Goal: Transaction & Acquisition: Purchase product/service

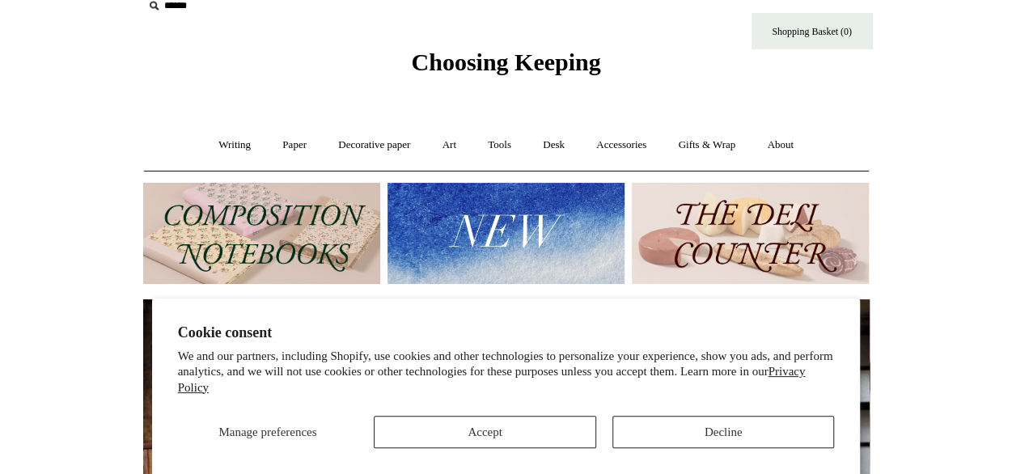
scroll to position [23, 0]
click at [232, 145] on link "Writing +" at bounding box center [234, 144] width 61 height 43
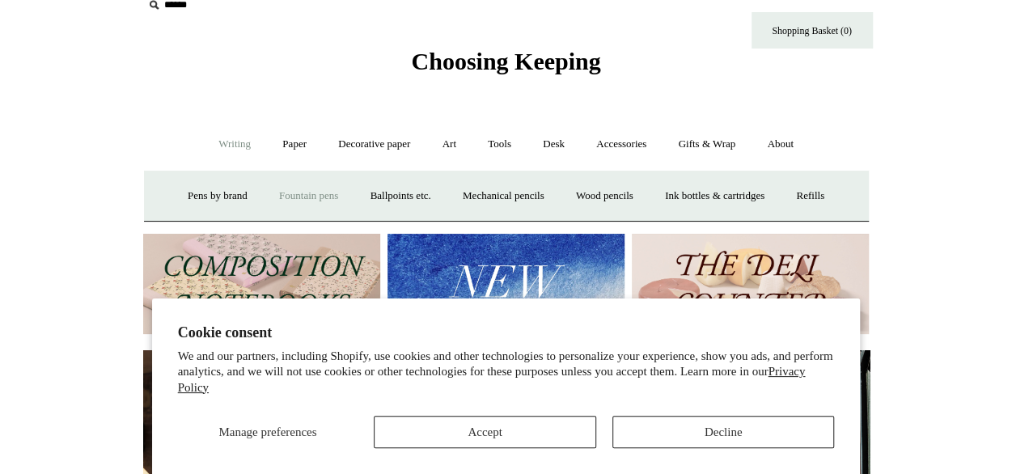
scroll to position [0, 727]
click at [285, 198] on link "Fountain pens +" at bounding box center [309, 196] width 88 height 43
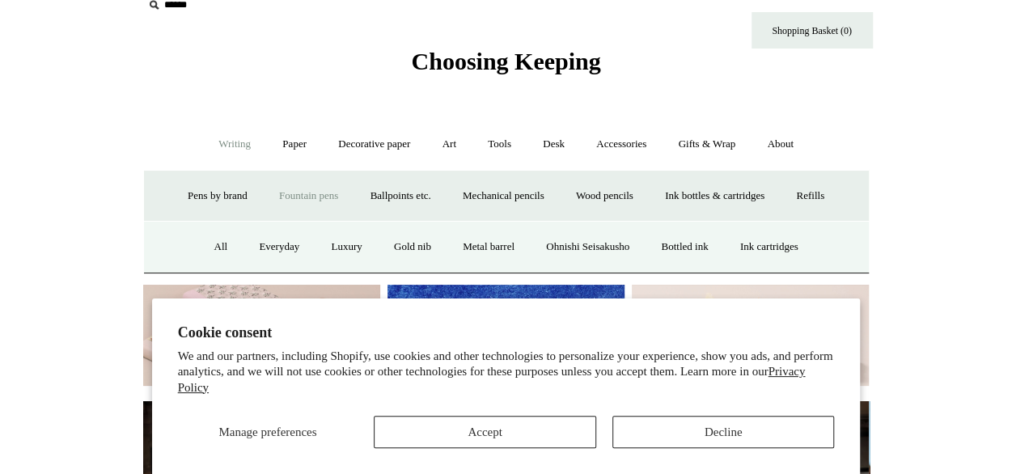
scroll to position [0, 0]
click at [526, 439] on button "Accept" at bounding box center [485, 432] width 223 height 32
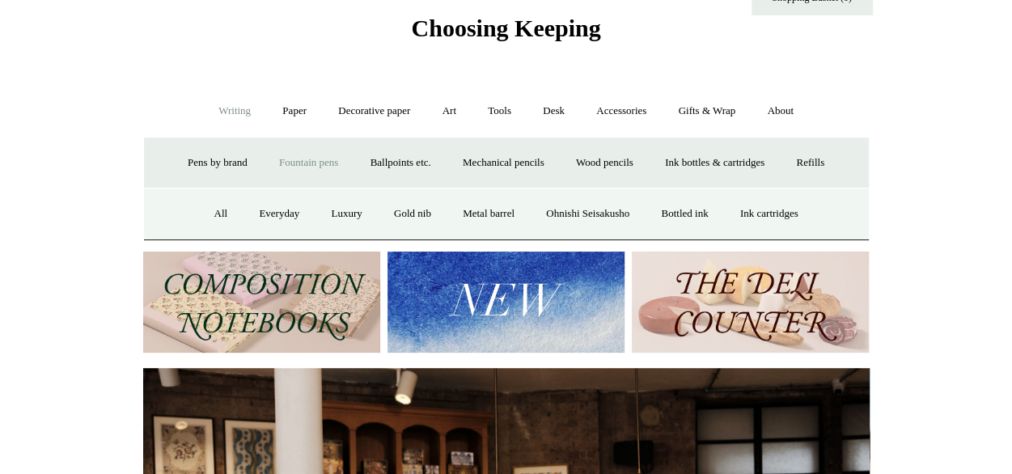
scroll to position [57, 0]
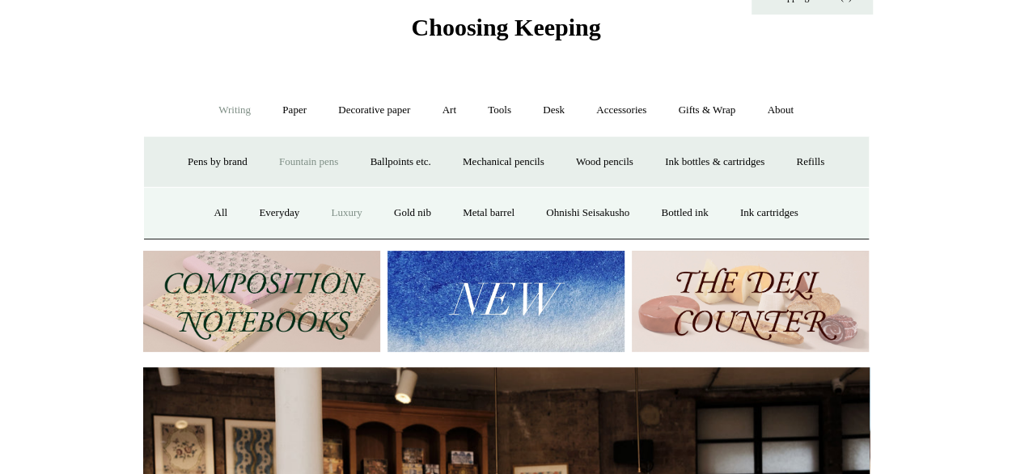
click at [328, 210] on link "Luxury" at bounding box center [346, 213] width 60 height 43
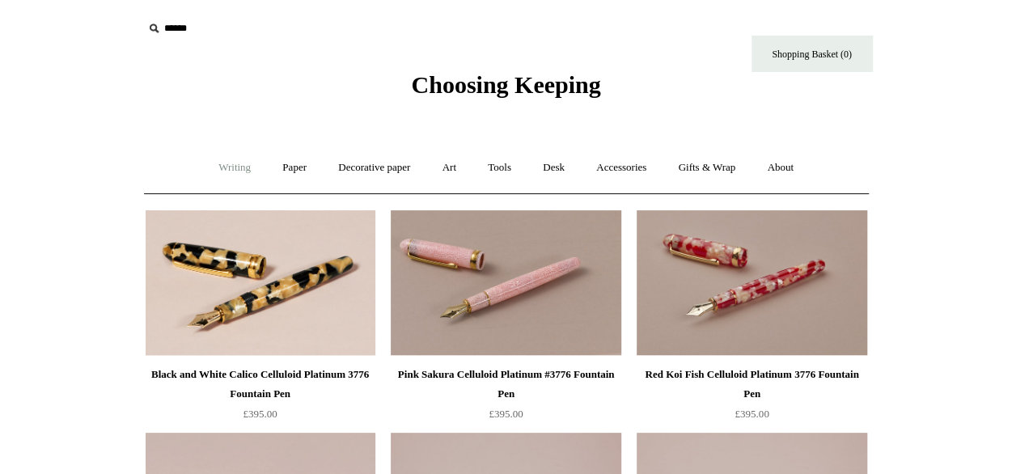
click at [217, 171] on link "Writing +" at bounding box center [234, 167] width 61 height 43
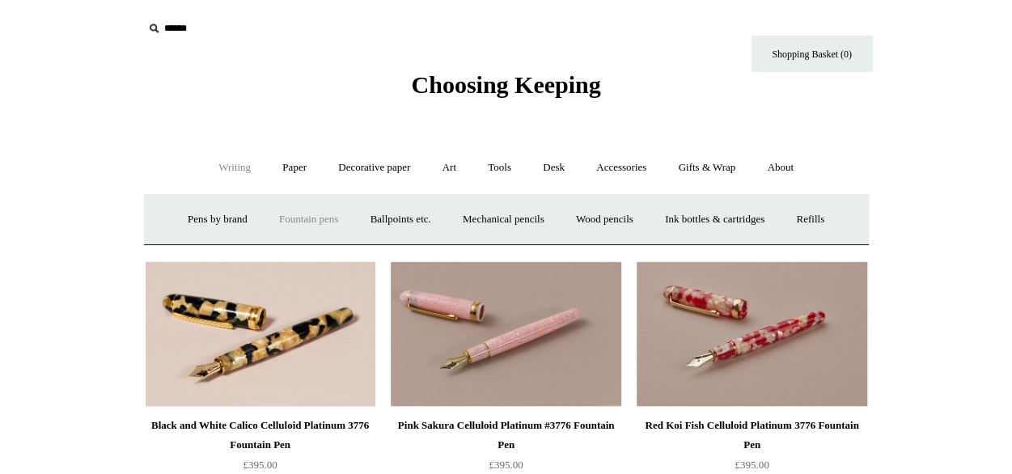
click at [273, 218] on link "Fountain pens +" at bounding box center [309, 219] width 88 height 43
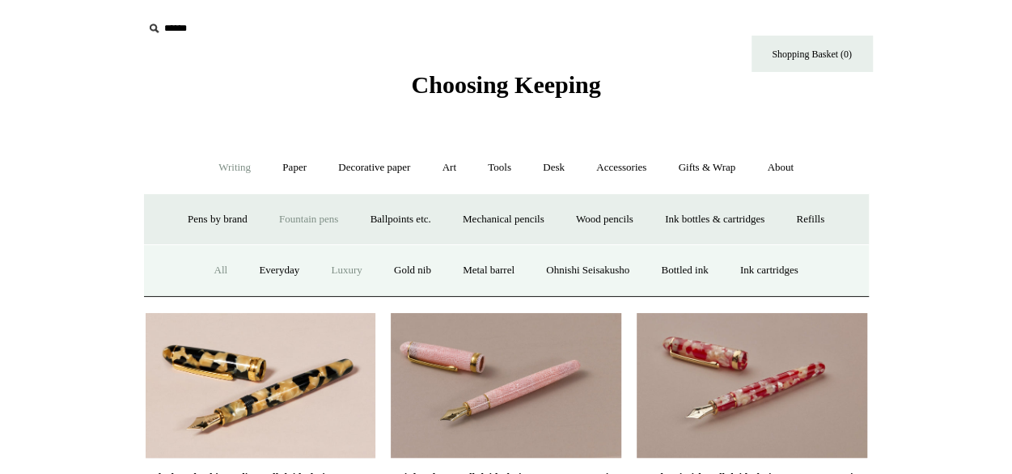
click at [209, 274] on link "All" at bounding box center [220, 270] width 43 height 43
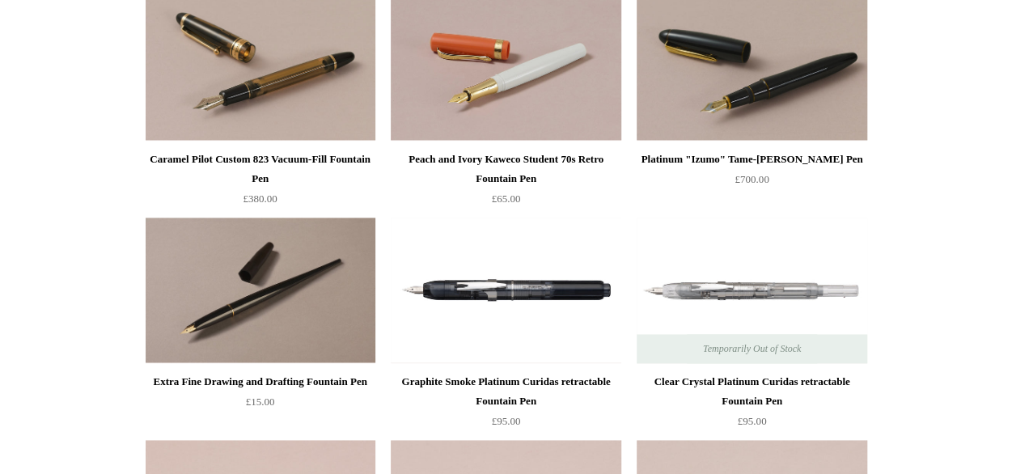
scroll to position [3999, 0]
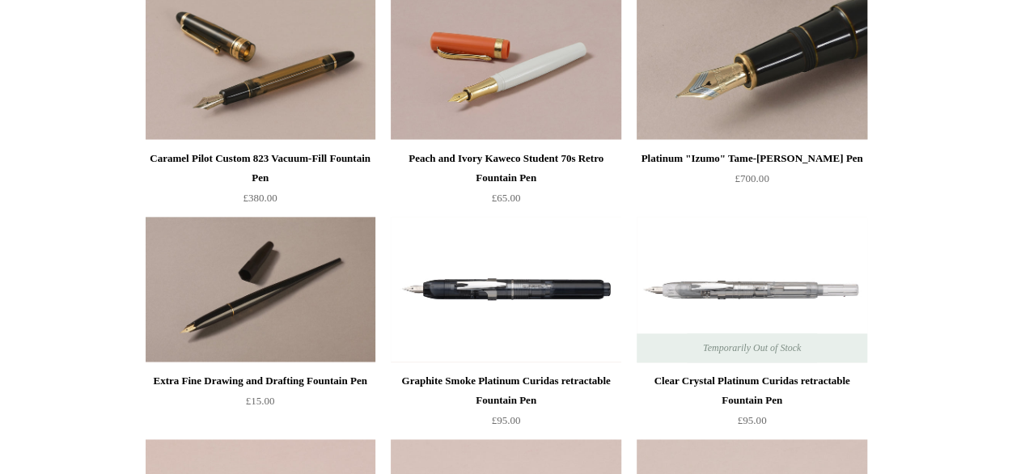
click at [705, 78] on img at bounding box center [752, 67] width 230 height 146
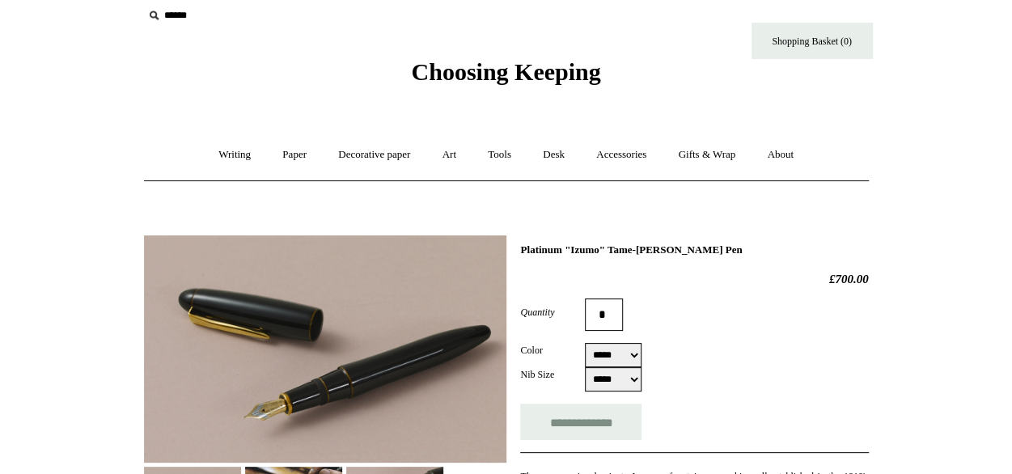
scroll to position [12, 0]
